Goal: Task Accomplishment & Management: Manage account settings

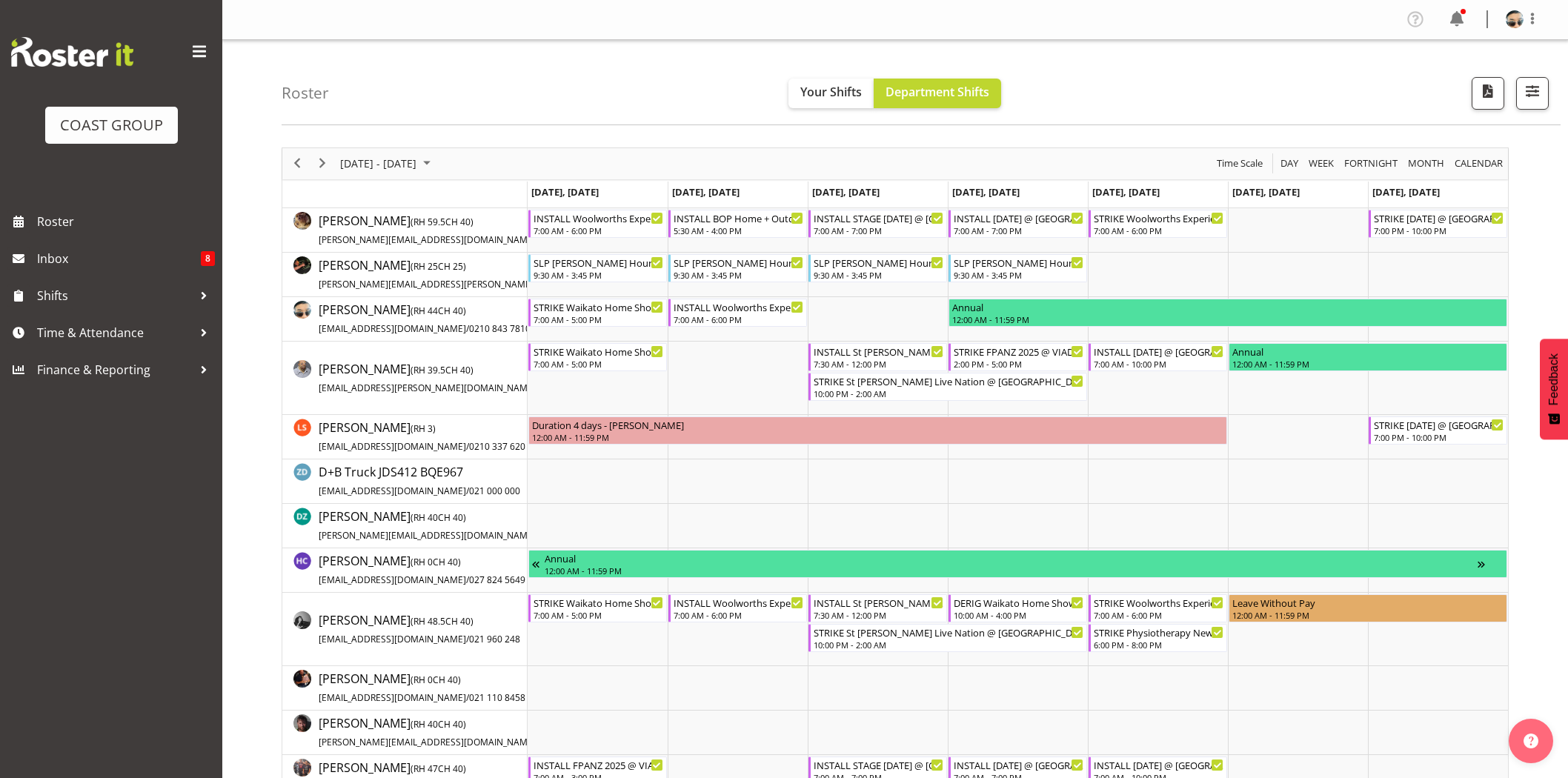
click at [1457, 29] on span at bounding box center [1457, 19] width 24 height 24
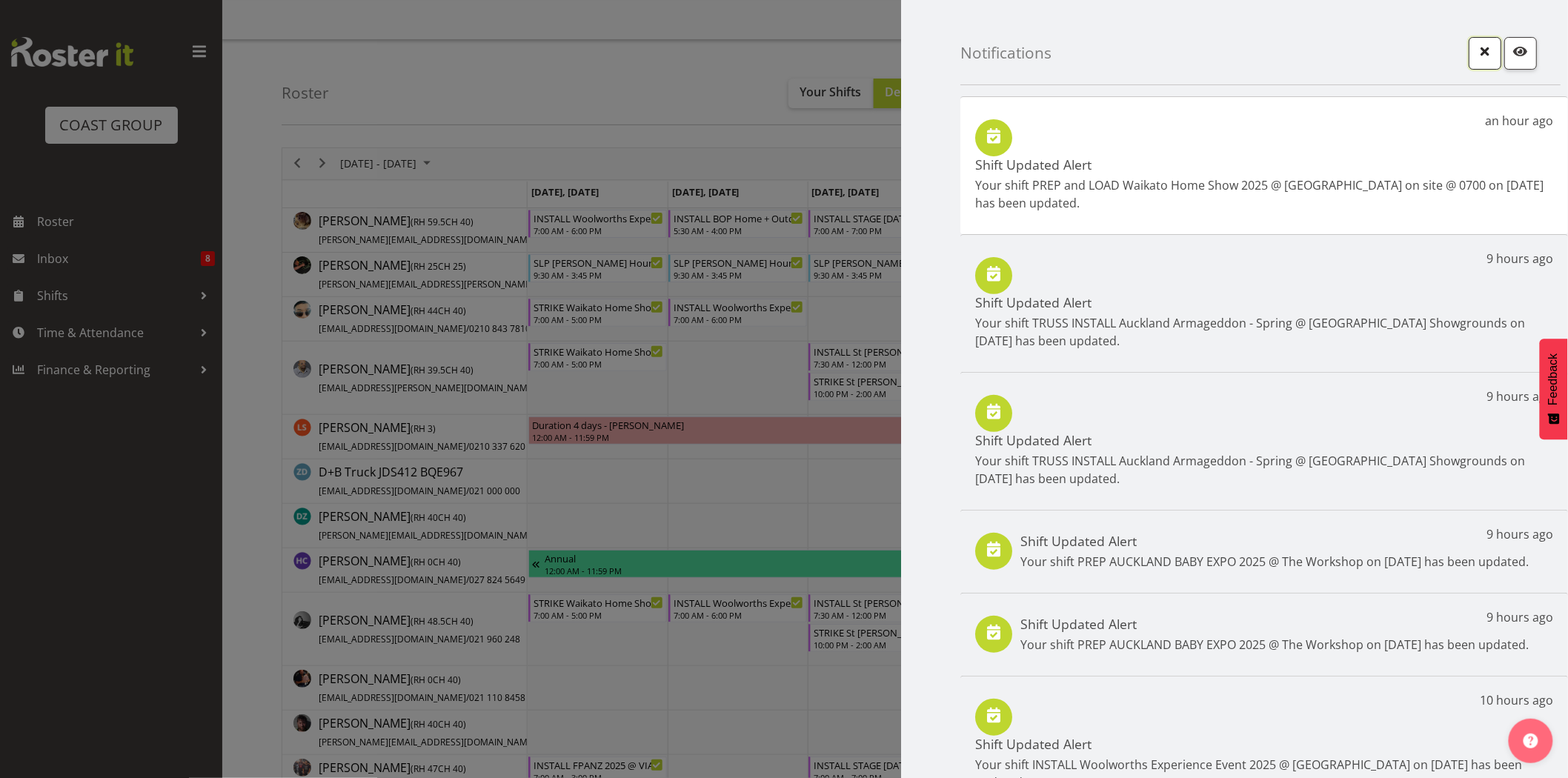
click at [1469, 60] on button "button" at bounding box center [1484, 53] width 33 height 33
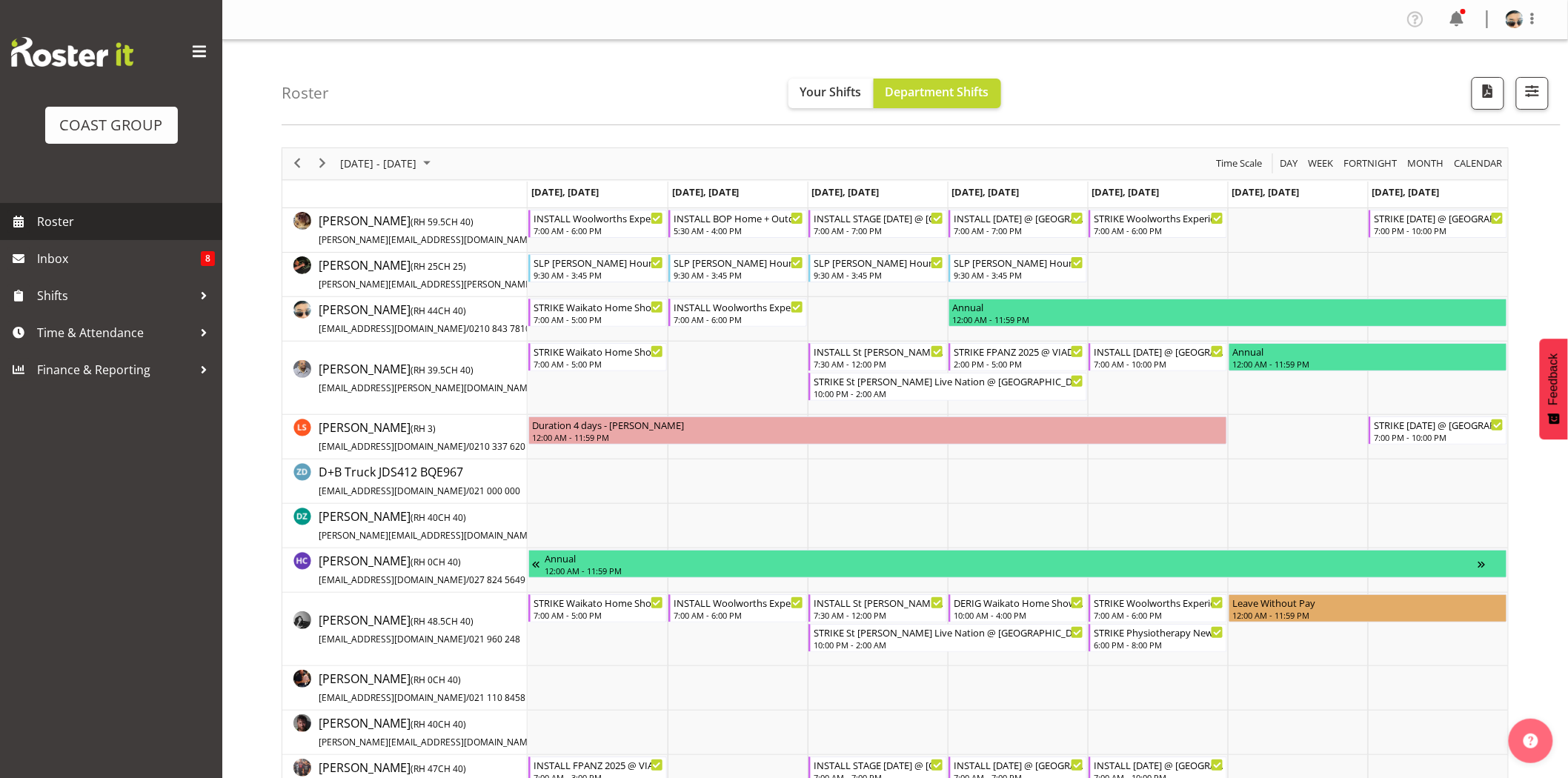
click at [112, 225] on span "Roster" at bounding box center [126, 221] width 178 height 22
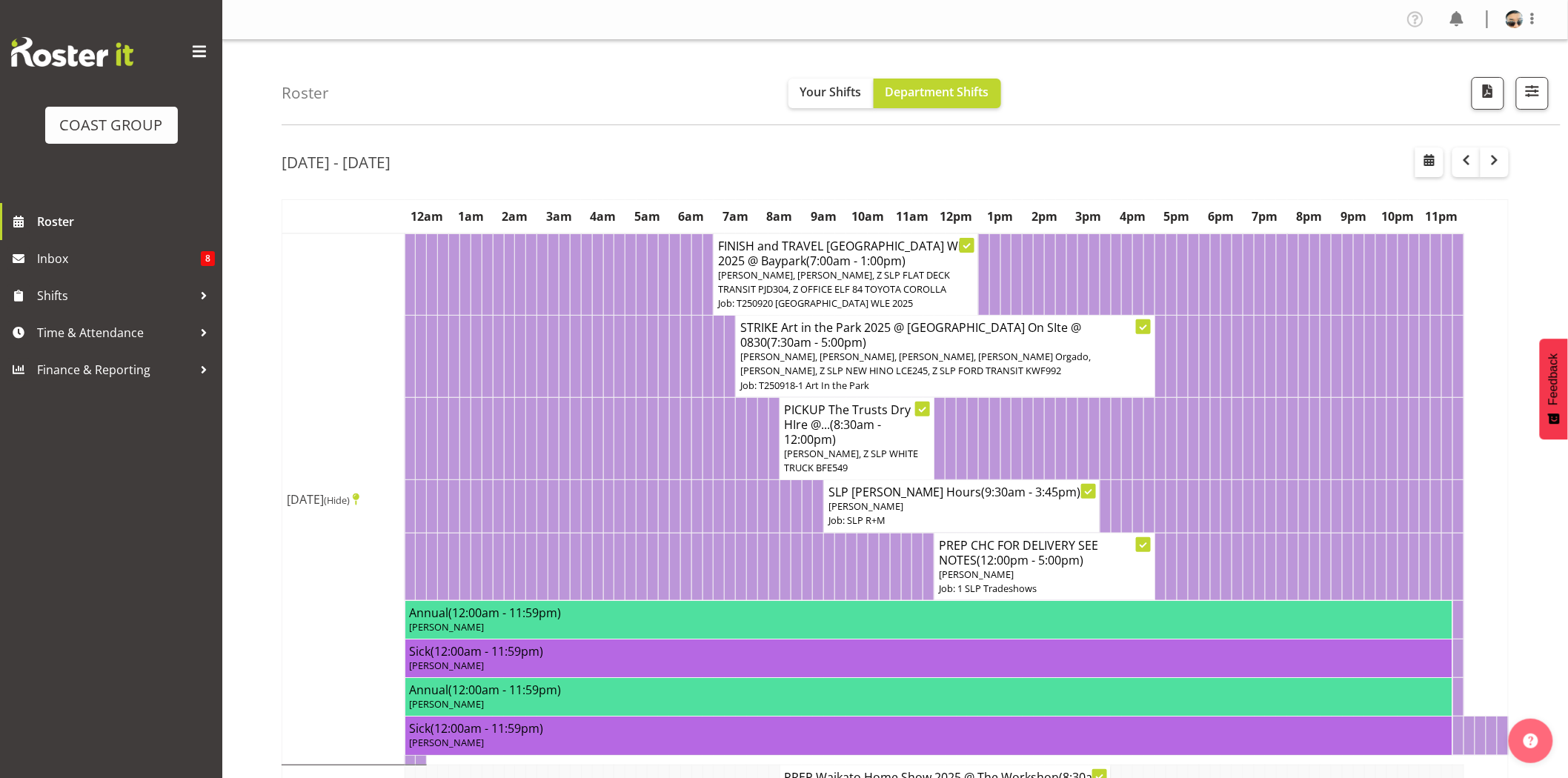
drag, startPoint x: 1014, startPoint y: 166, endPoint x: 1017, endPoint y: 183, distance: 17.3
click at [1025, 179] on div "Sep 22nd - 28th, 2025" at bounding box center [895, 164] width 1227 height 34
click at [1534, 101] on span "button" at bounding box center [1532, 91] width 19 height 19
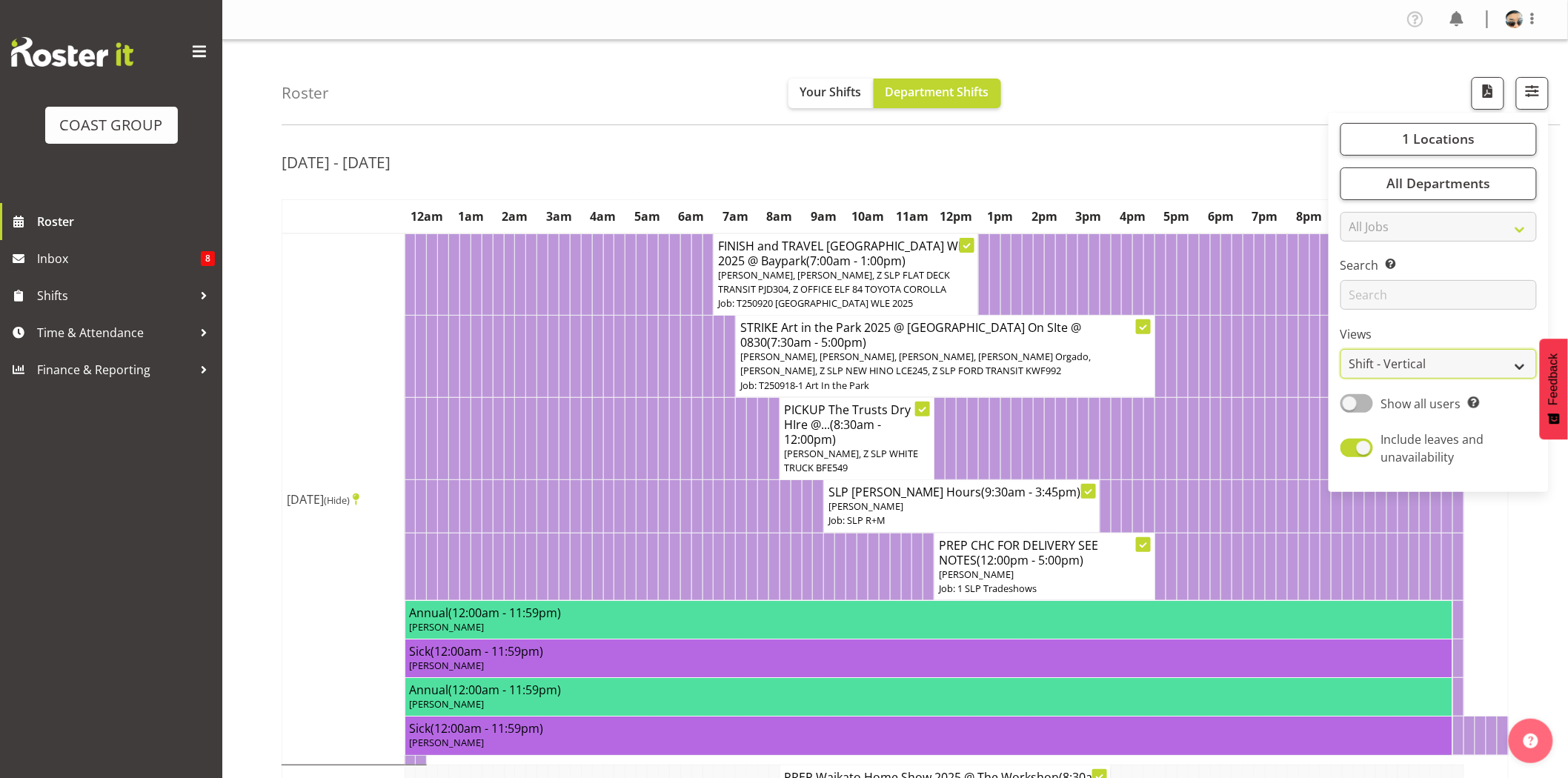
click at [1453, 361] on select "Staff Role Shift - Horizontal Shift - Vertical Staff - Location" at bounding box center [1438, 364] width 196 height 29
select select "staff"
click at [1341, 349] on select "Staff Role Shift - Horizontal Shift - Vertical Staff - Location" at bounding box center [1438, 364] width 196 height 29
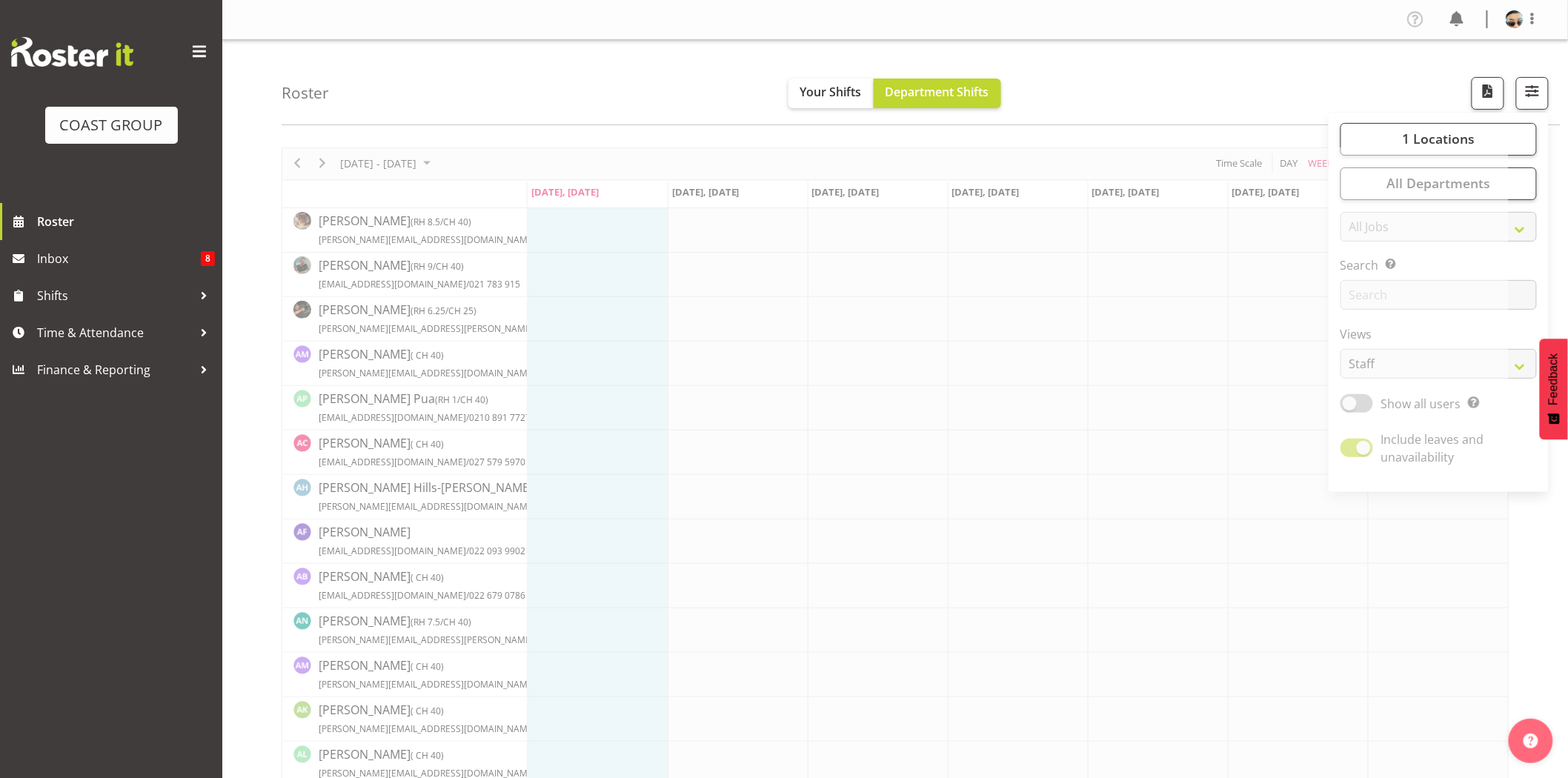
click at [1279, 91] on div "Roster Your Shifts Department Shifts 1 Locations Clear CARLTON EVENTS Carlton H…" at bounding box center [920, 82] width 1278 height 85
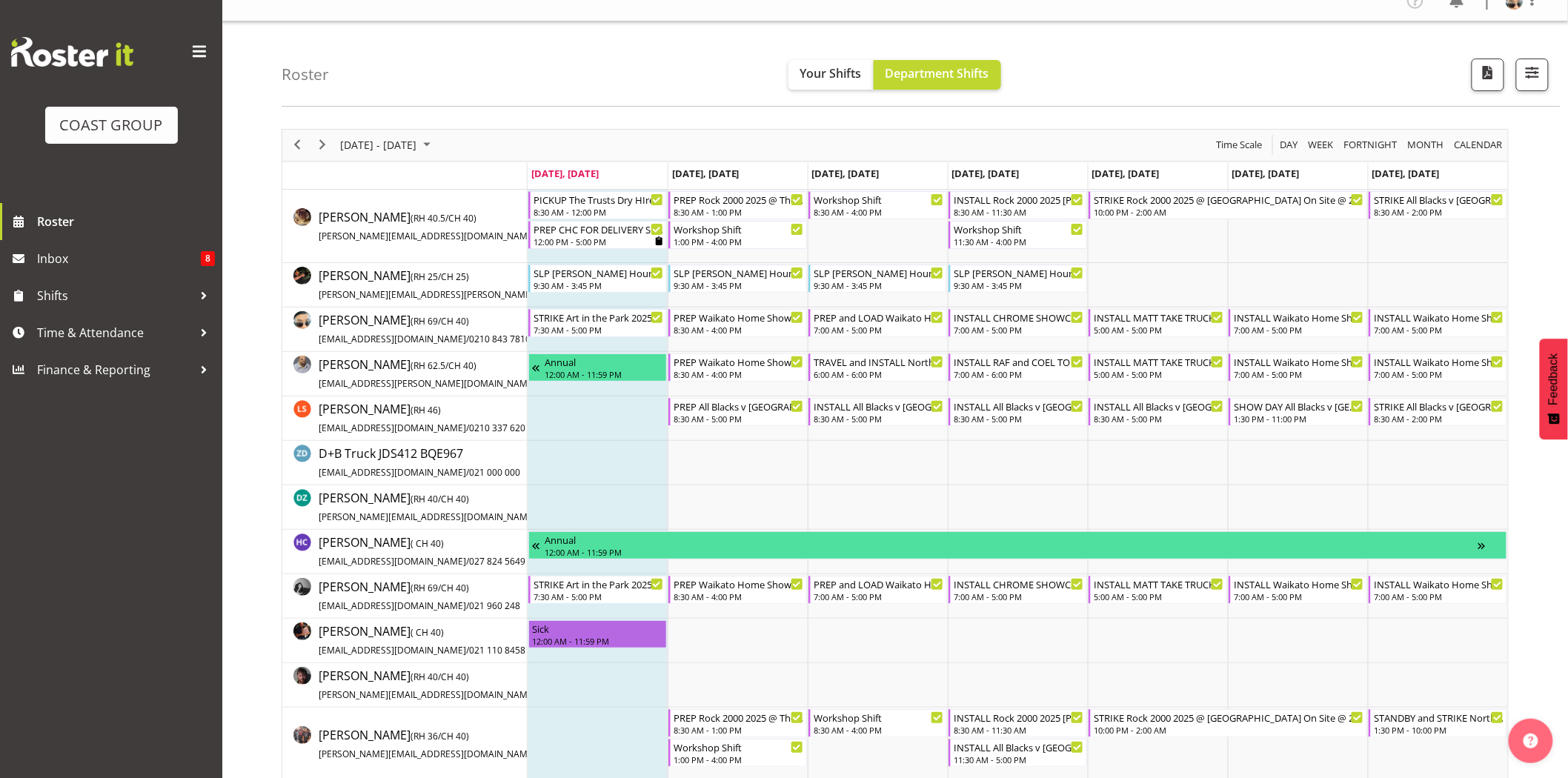
scroll to position [30, 0]
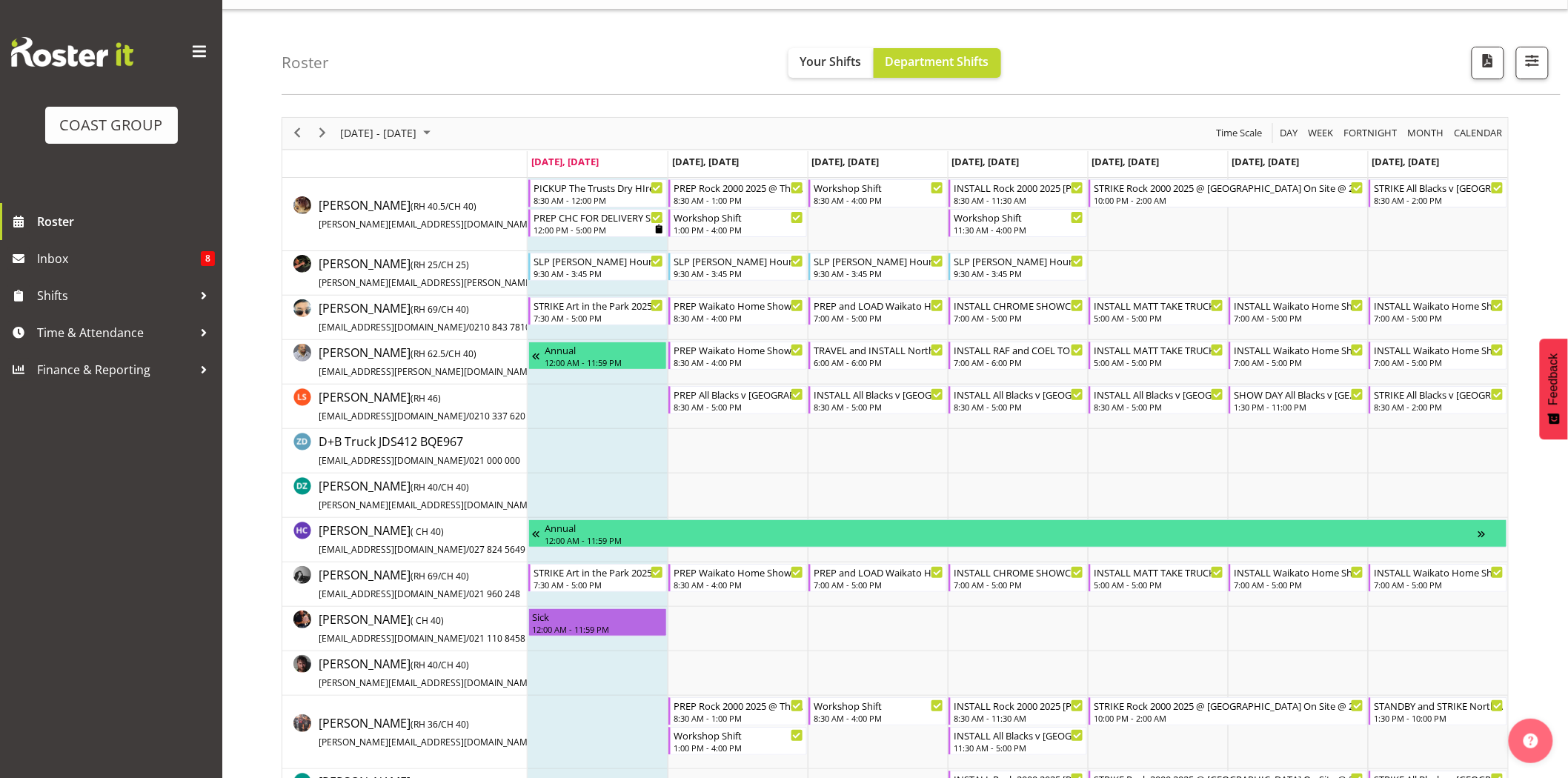
click at [791, 123] on div "September 22 - 28, 2025 Today Day Week Fortnight Month calendar Month Agenda Ti…" at bounding box center [895, 133] width 1225 height 31
click at [793, 142] on div "September 22 - 28, 2025 Today Day Week Fortnight Month calendar Month Agenda Ti…" at bounding box center [895, 133] width 1225 height 31
drag, startPoint x: 322, startPoint y: 134, endPoint x: 492, endPoint y: 124, distance: 170.3
click at [322, 134] on span "Next" at bounding box center [322, 133] width 18 height 18
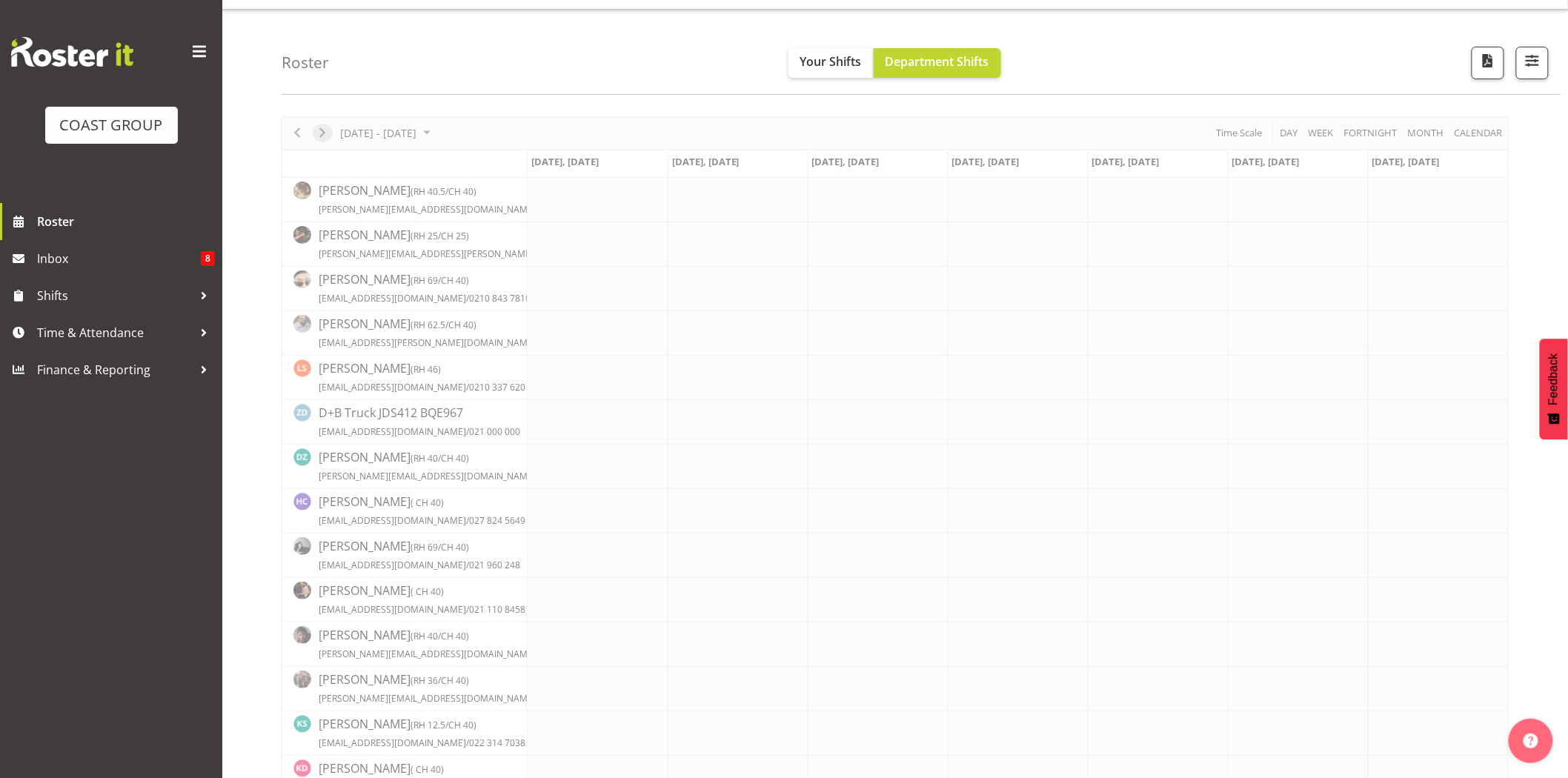
scroll to position [0, 0]
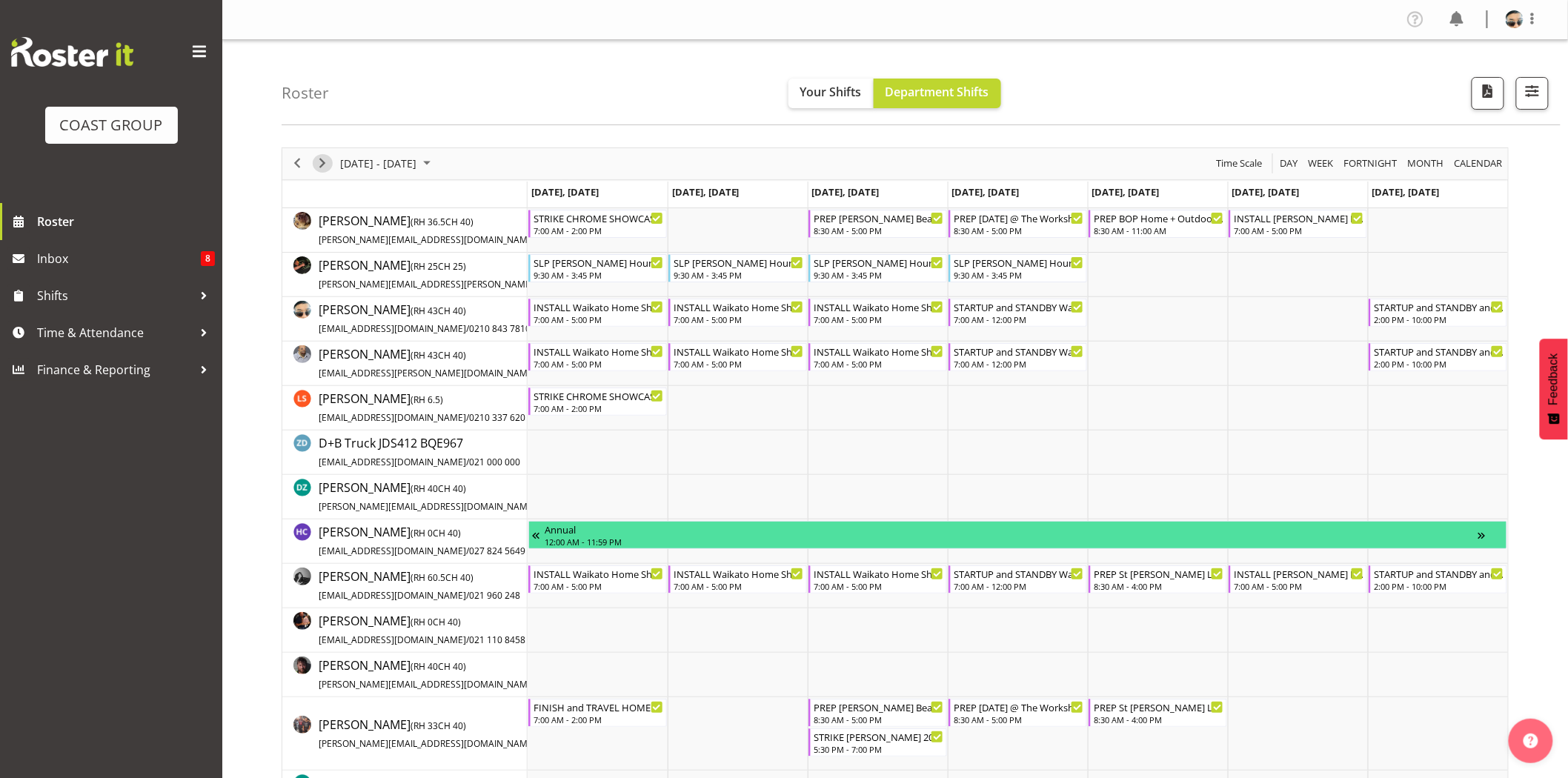
click at [329, 161] on span "Next" at bounding box center [322, 163] width 18 height 18
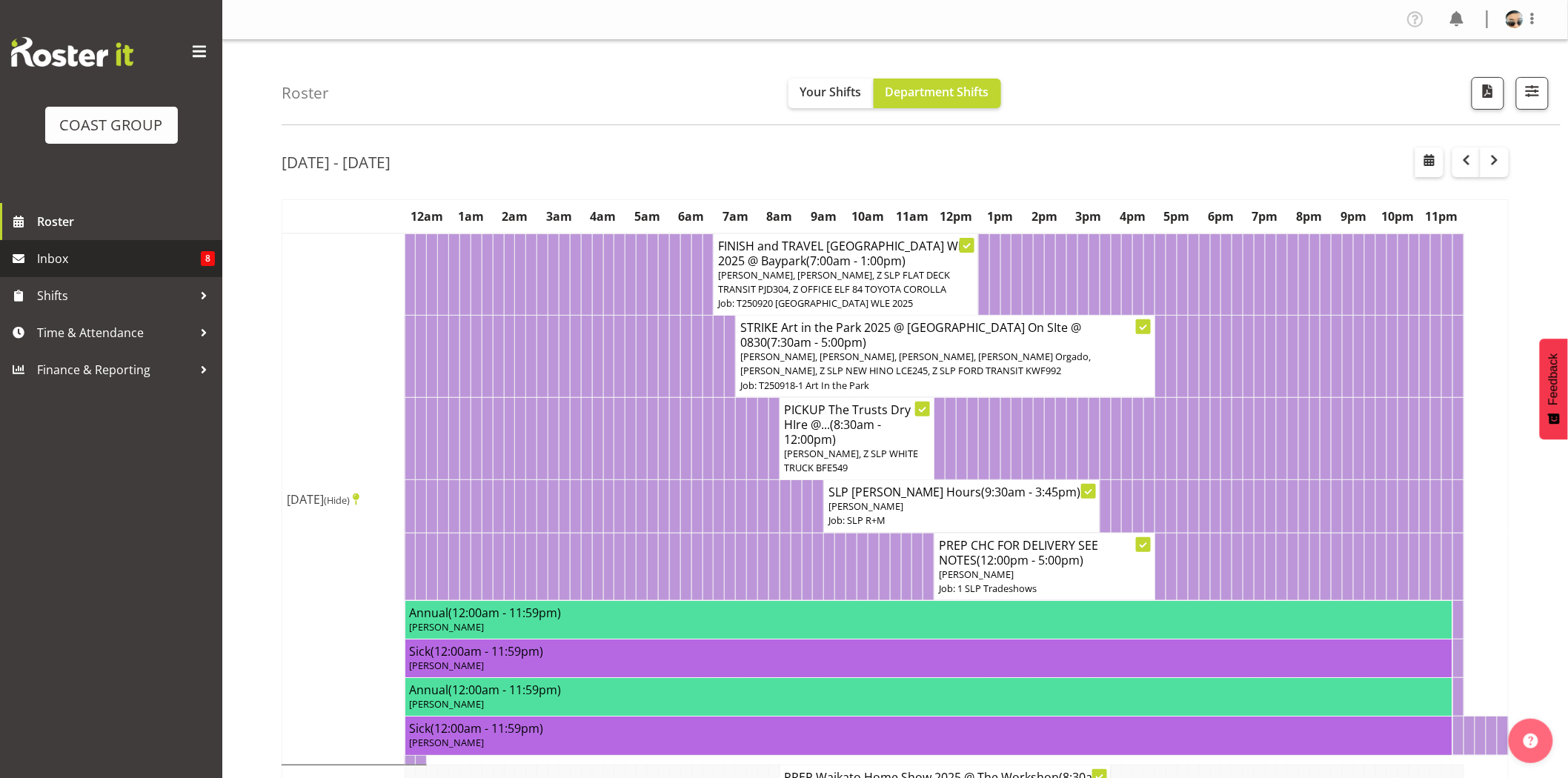
click at [82, 255] on span "Inbox" at bounding box center [119, 259] width 164 height 22
